Goal: Task Accomplishment & Management: Use online tool/utility

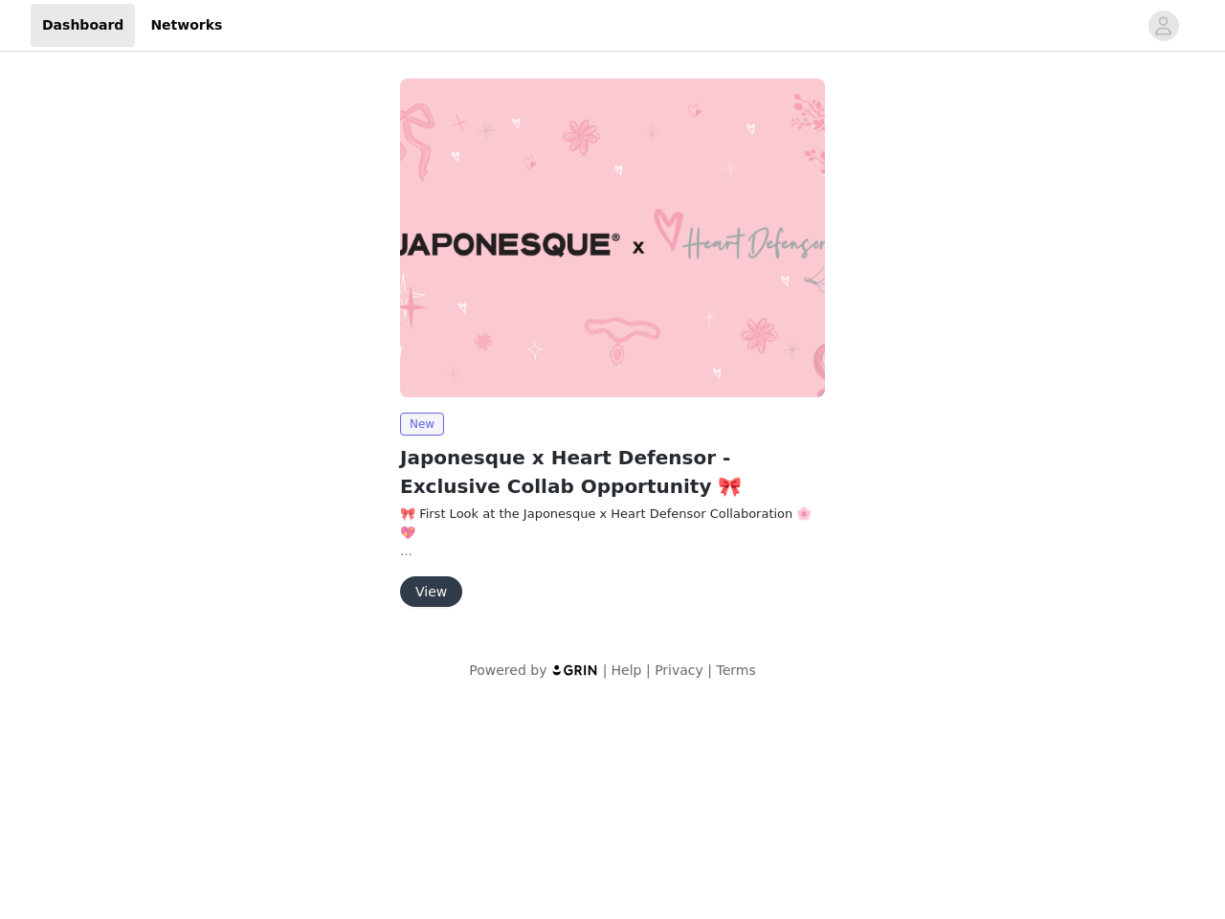
click at [613, 351] on img at bounding box center [612, 237] width 425 height 319
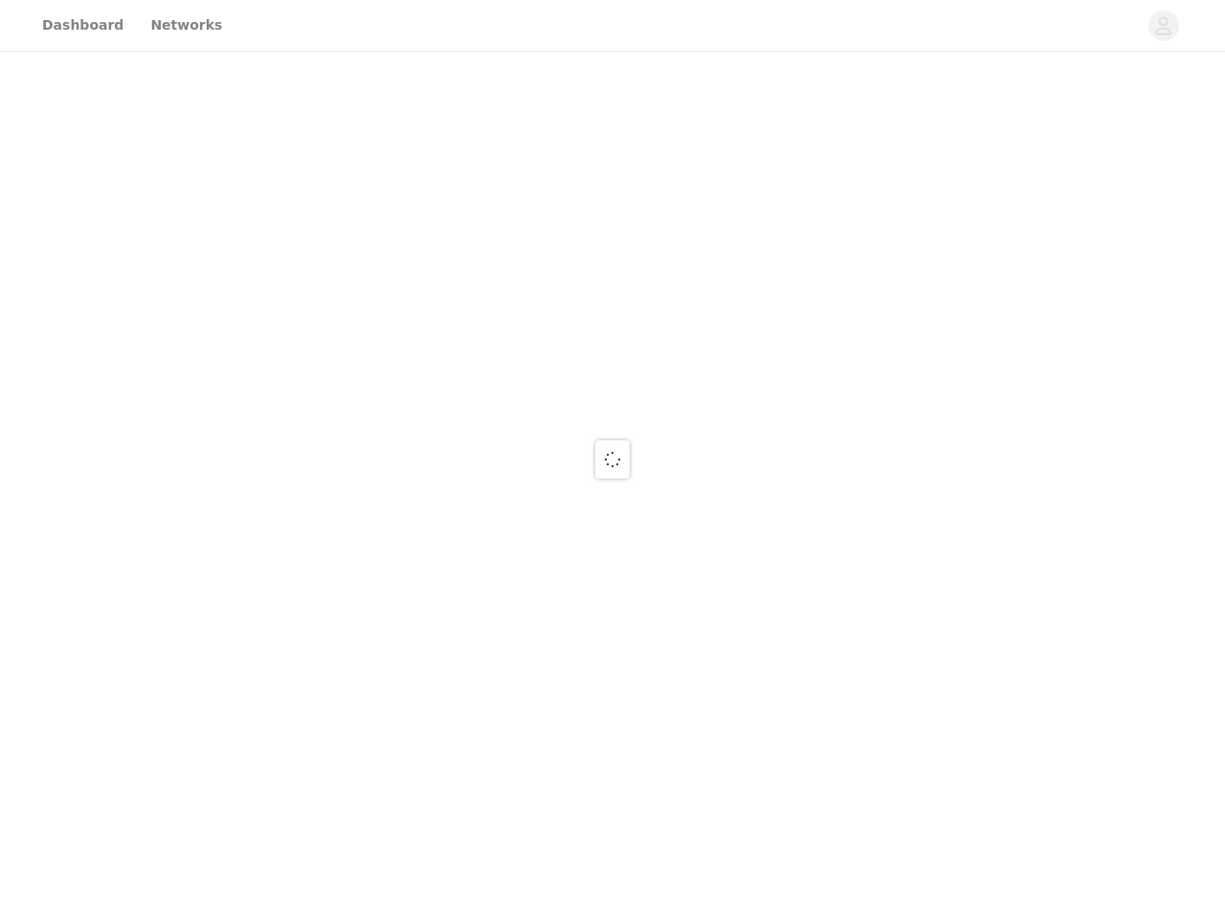
click at [613, 26] on div at bounding box center [612, 459] width 1225 height 919
click at [1164, 26] on div at bounding box center [612, 459] width 1225 height 919
click at [613, 237] on div at bounding box center [612, 459] width 1225 height 919
click at [421, 424] on div at bounding box center [612, 459] width 1225 height 919
click at [430, 592] on div at bounding box center [612, 459] width 1225 height 919
